Goal: Find specific page/section

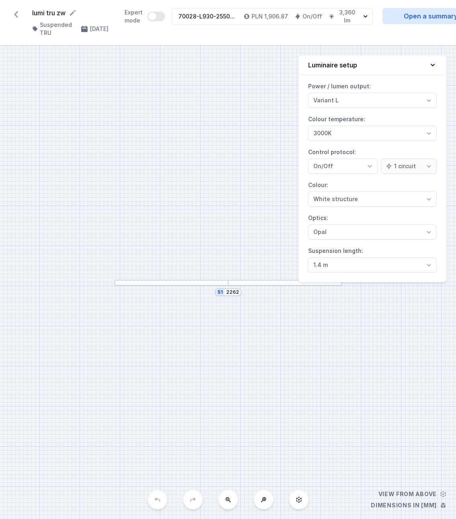
select select "3000"
select select "opal"
click at [15, 15] on icon at bounding box center [16, 14] width 4 height 6
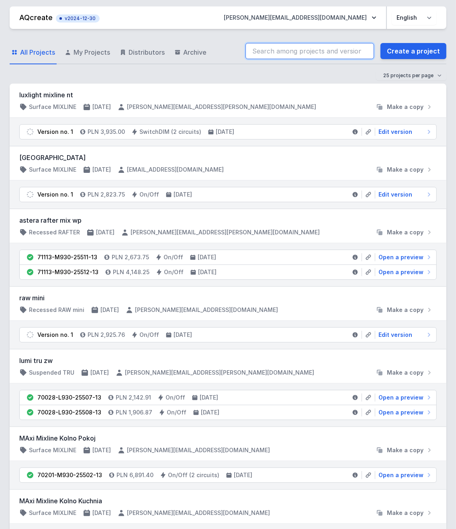
click at [331, 45] on input "search" at bounding box center [309, 51] width 129 height 16
paste input "70028-L930-25507-13"
click at [338, 51] on input "70028-L930-25507-13" at bounding box center [309, 51] width 129 height 16
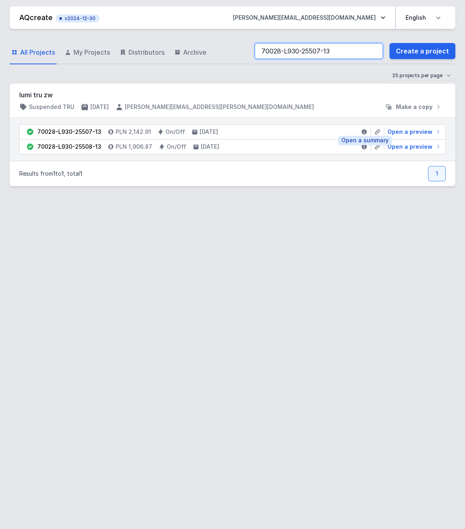
type input "70028-L930-25507-13"
click at [363, 129] on icon at bounding box center [364, 132] width 6 height 6
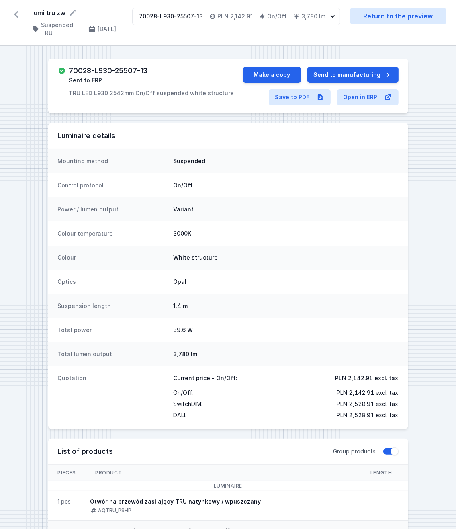
click at [16, 14] on icon at bounding box center [16, 14] width 13 height 13
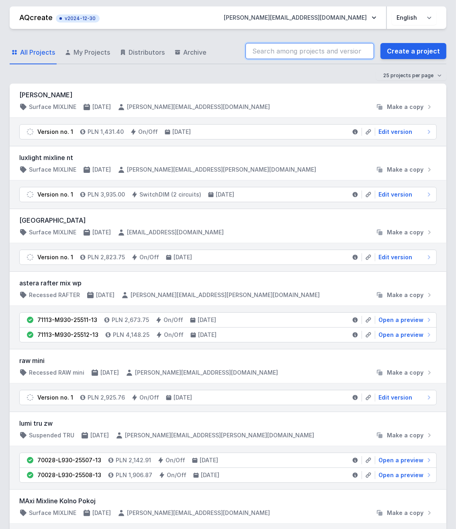
click at [329, 54] on input "search" at bounding box center [309, 51] width 129 height 16
paste input "70028-L930-25507-13"
click at [334, 49] on input "70028-L930-25507-13" at bounding box center [309, 51] width 129 height 16
type input "70028-L930-25507-13"
click at [416, 48] on link "Create a project" at bounding box center [413, 51] width 66 height 16
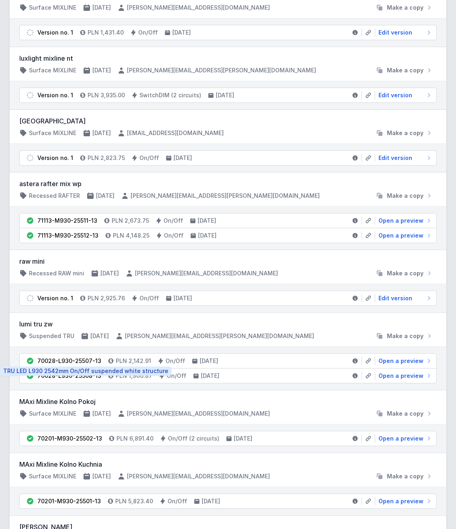
scroll to position [180, 0]
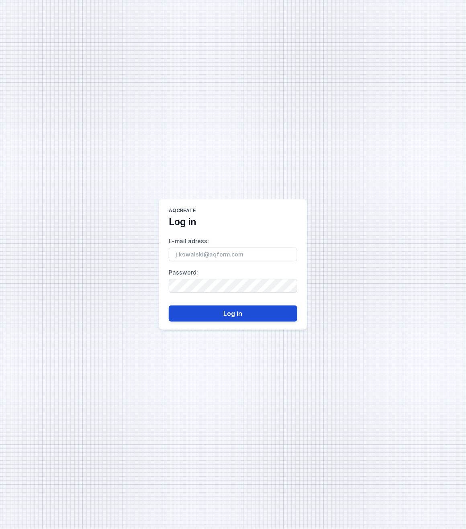
type input "[PERSON_NAME][EMAIL_ADDRESS][DOMAIN_NAME]"
click at [245, 312] on button "Log in" at bounding box center [233, 313] width 129 height 16
